Goal: Task Accomplishment & Management: Manage account settings

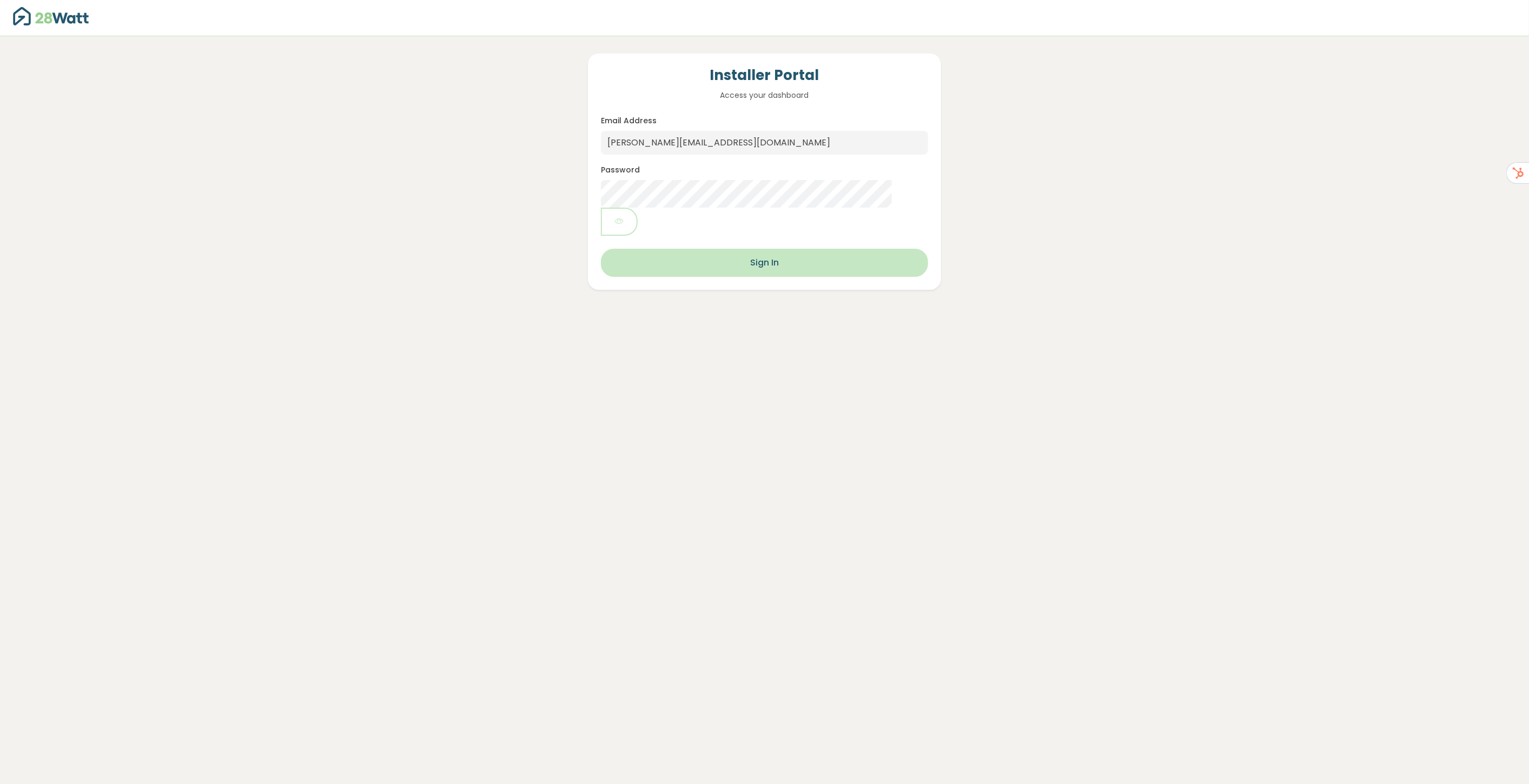
click at [755, 249] on button "Sign In" at bounding box center [764, 262] width 327 height 28
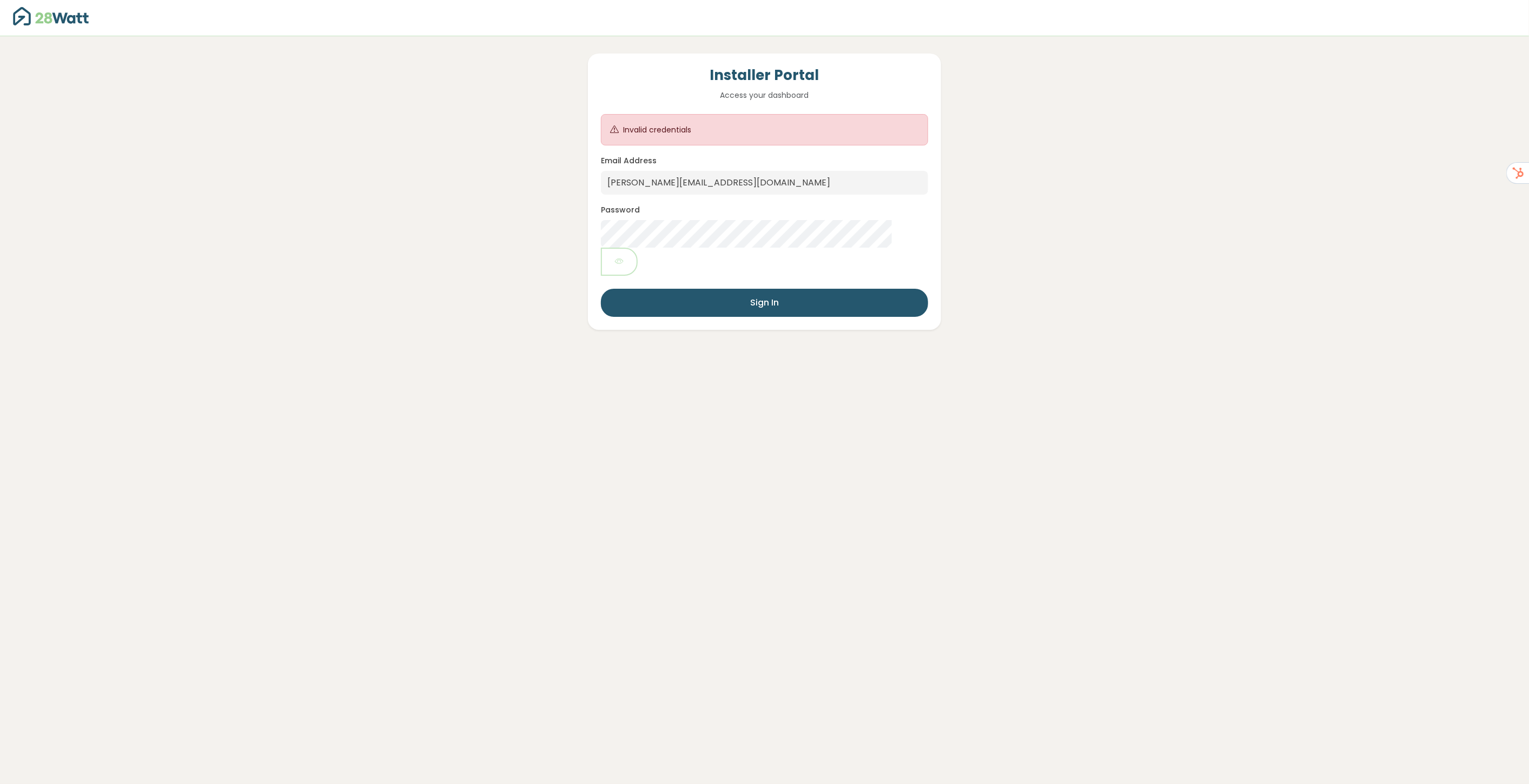
click at [319, 134] on div "Installer Portal Access your dashboard Invalid credentials Email Address [PERSO…" at bounding box center [764, 183] width 1481 height 294
click at [600, 195] on div at bounding box center [600, 195] width 0 height 0
type input "[EMAIL_ADDRESS][DOMAIN_NAME]"
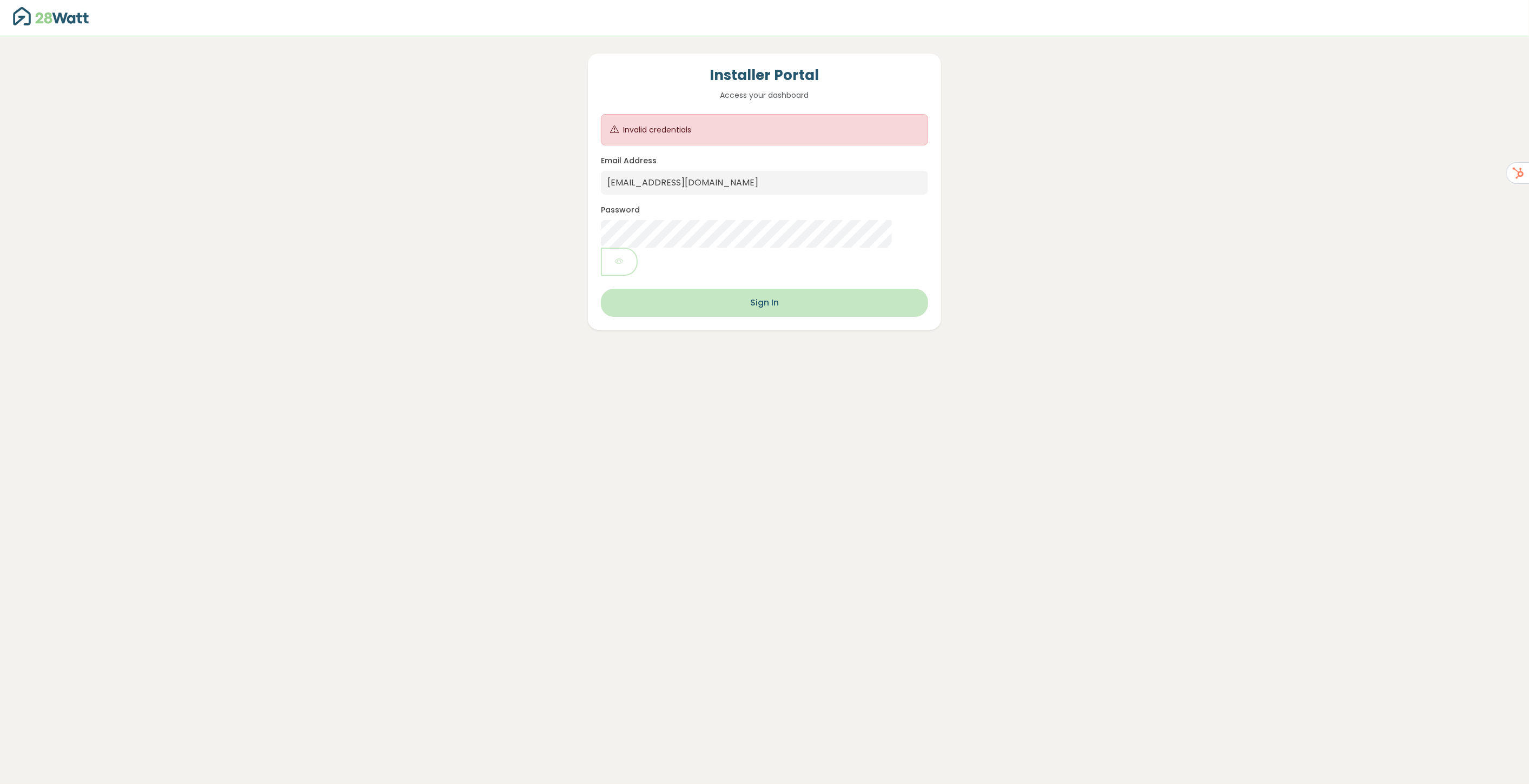
click at [706, 288] on button "Sign In" at bounding box center [764, 302] width 327 height 28
